Goal: Navigation & Orientation: Find specific page/section

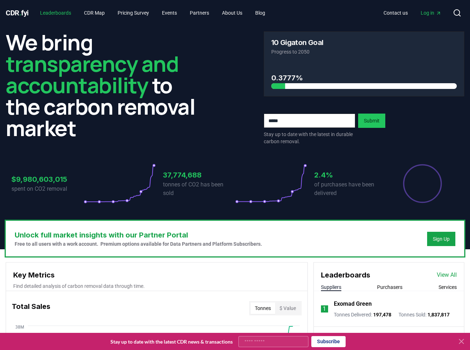
click at [67, 15] on link "Leaderboards" at bounding box center [55, 12] width 43 height 13
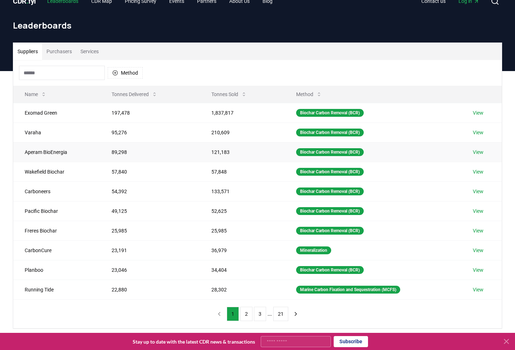
scroll to position [13, 0]
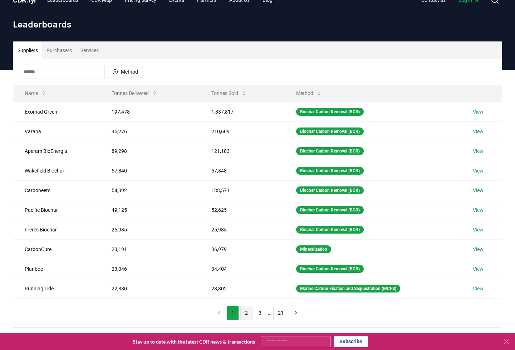
click at [247, 318] on button "2" at bounding box center [246, 313] width 12 height 14
